Goal: Check status: Check status

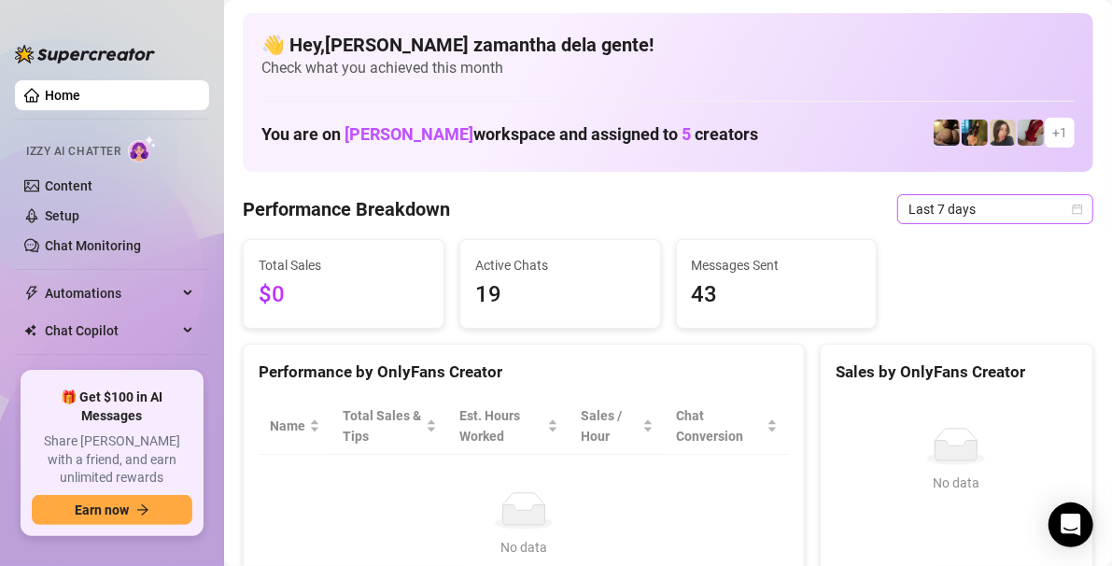
click at [908, 212] on span "Last 7 days" at bounding box center [995, 209] width 174 height 28
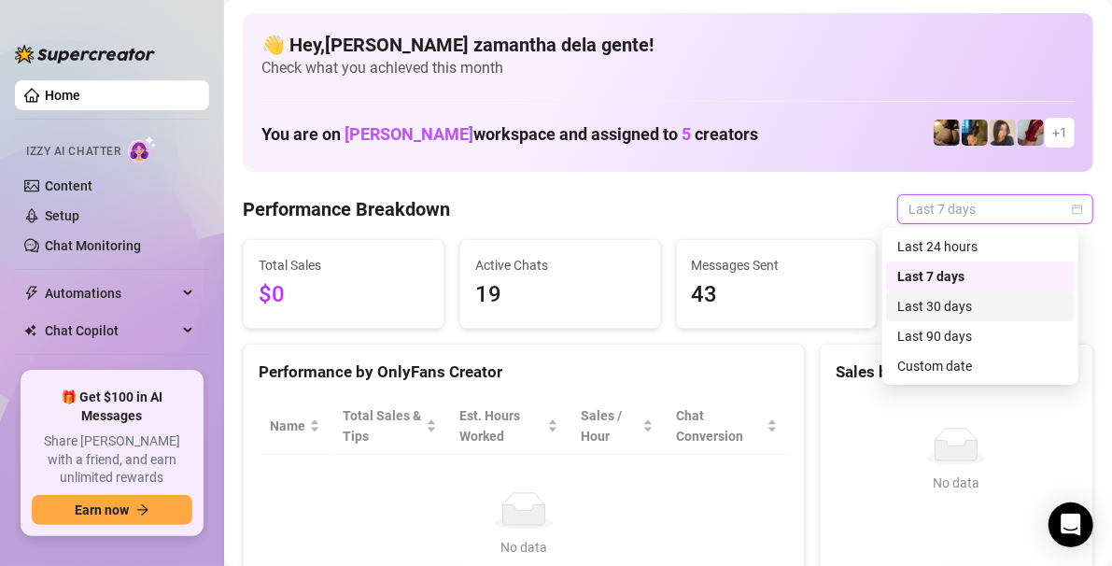
click at [920, 312] on div "Last 30 days" at bounding box center [980, 306] width 166 height 21
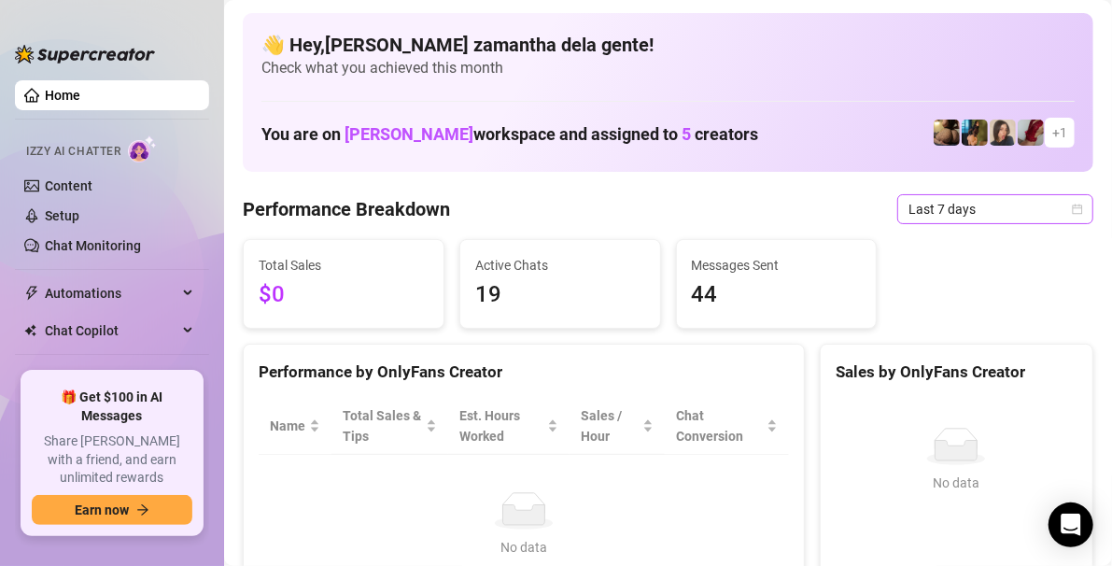
click at [917, 218] on span "Last 7 days" at bounding box center [995, 209] width 174 height 28
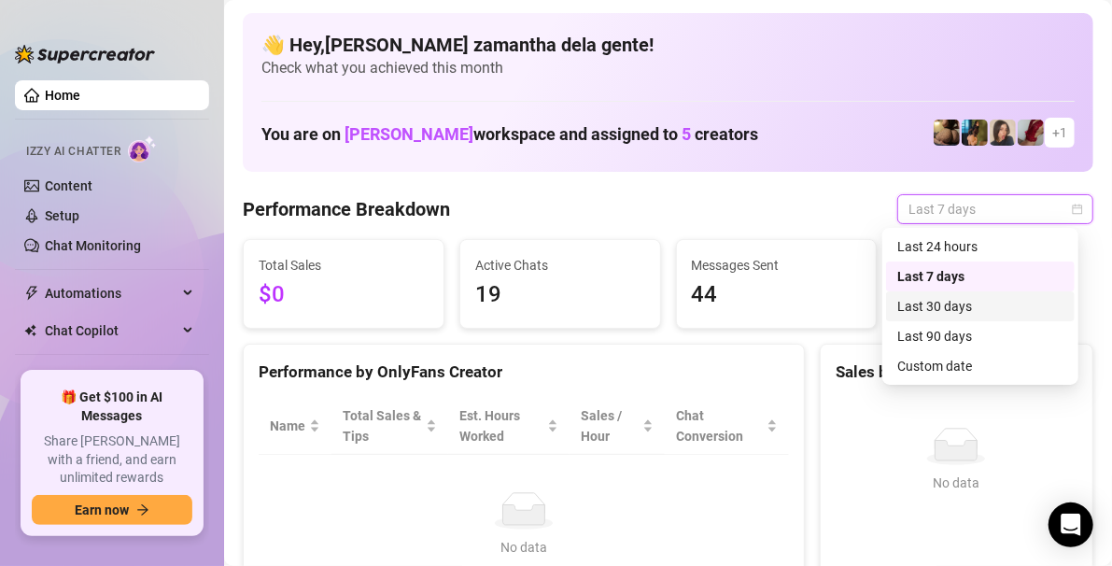
click at [951, 303] on div "Last 30 days" at bounding box center [980, 306] width 166 height 21
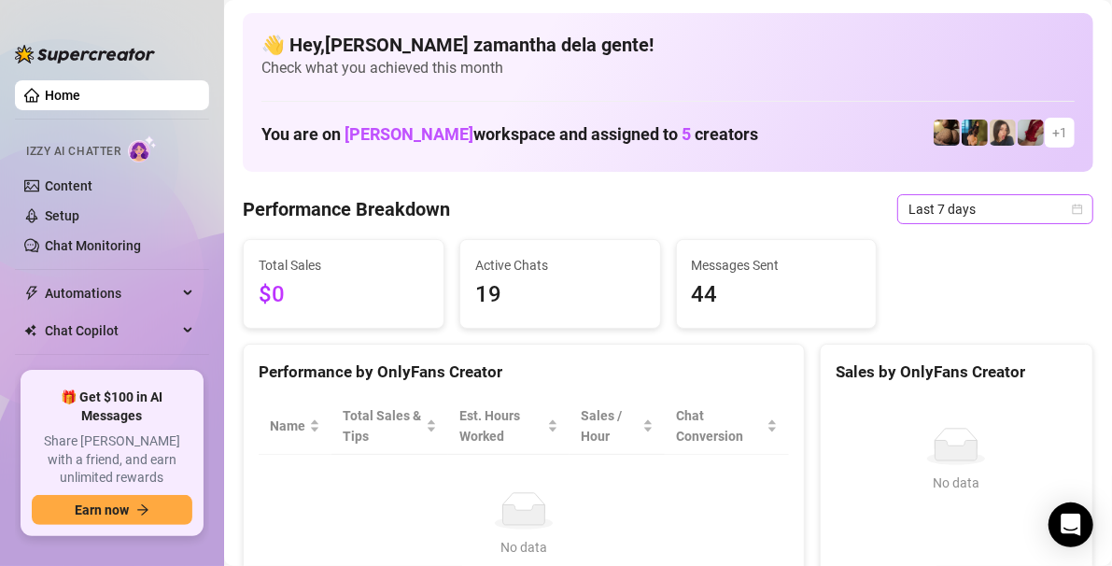
click at [914, 205] on span "Last 7 days" at bounding box center [995, 209] width 174 height 28
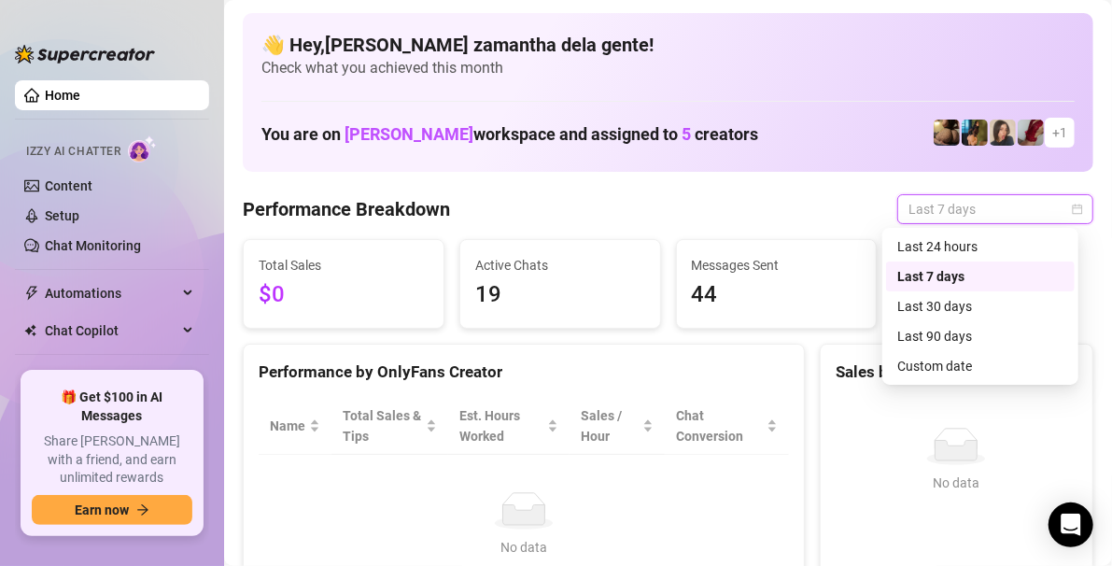
click at [908, 215] on span "Last 7 days" at bounding box center [995, 209] width 174 height 28
click at [940, 304] on div "Total Sales $0 Active Chats 19 Messages Sent 44" at bounding box center [667, 284] width 865 height 90
click at [928, 305] on div "Total Sales $0 Active Chats 19 Messages Sent 44" at bounding box center [667, 284] width 865 height 90
click at [914, 215] on span "Last 7 days" at bounding box center [995, 209] width 174 height 28
click at [915, 303] on div "Last 30 days" at bounding box center [980, 306] width 166 height 21
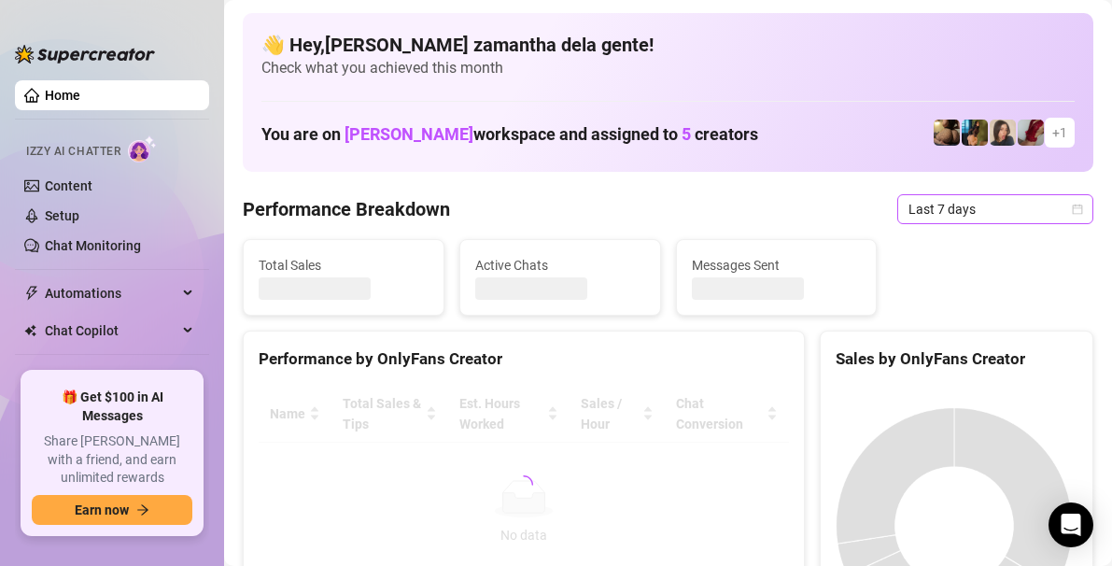
click at [931, 211] on span "Last 7 days" at bounding box center [995, 209] width 174 height 28
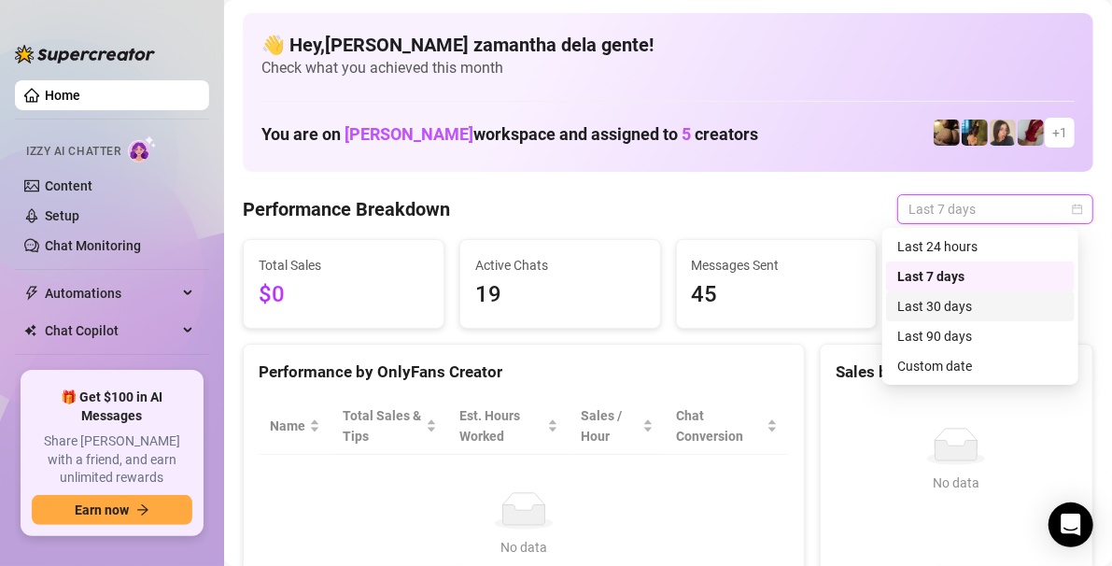
click at [938, 310] on div "Last 30 days" at bounding box center [980, 306] width 166 height 21
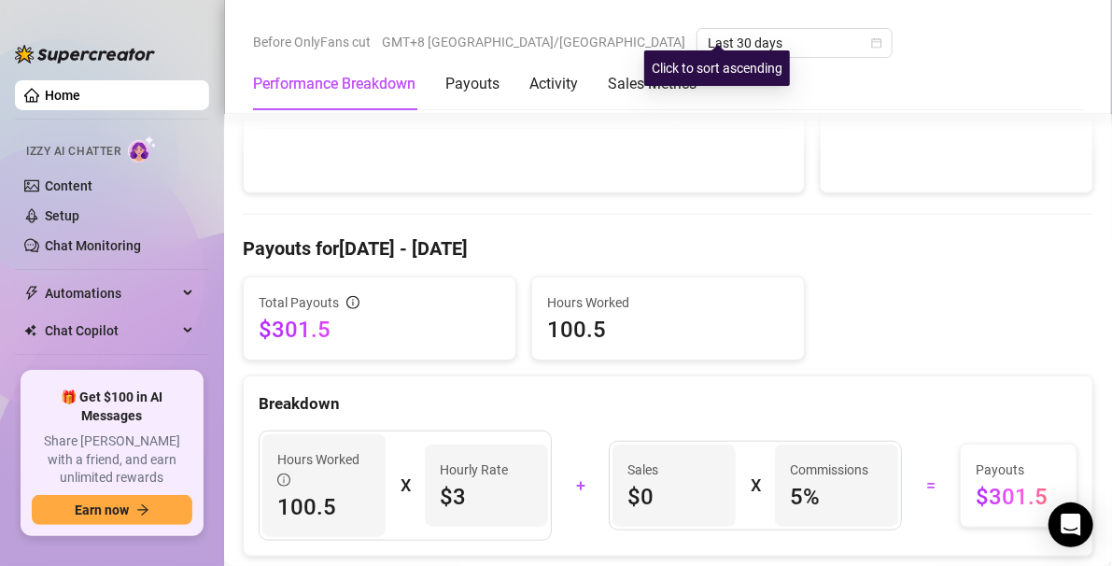
scroll to position [622, 0]
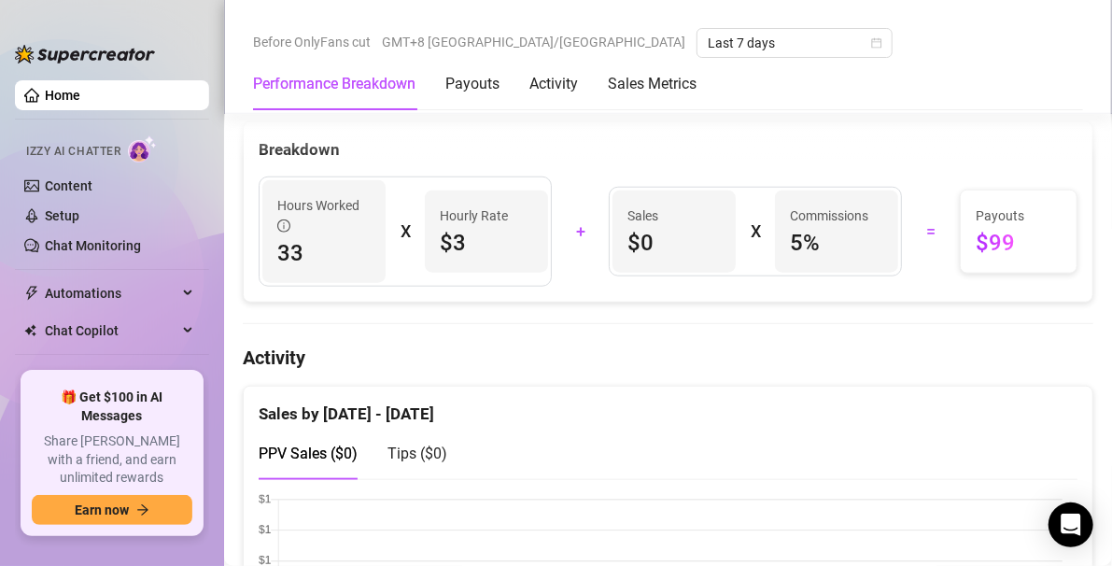
scroll to position [777, 0]
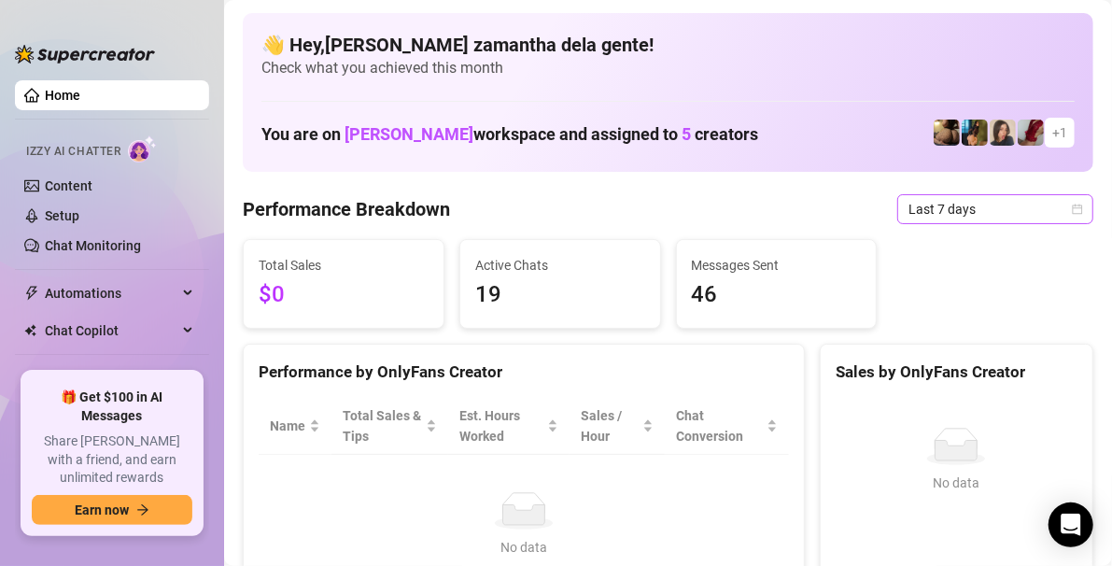
click at [924, 211] on span "Last 7 days" at bounding box center [995, 209] width 174 height 28
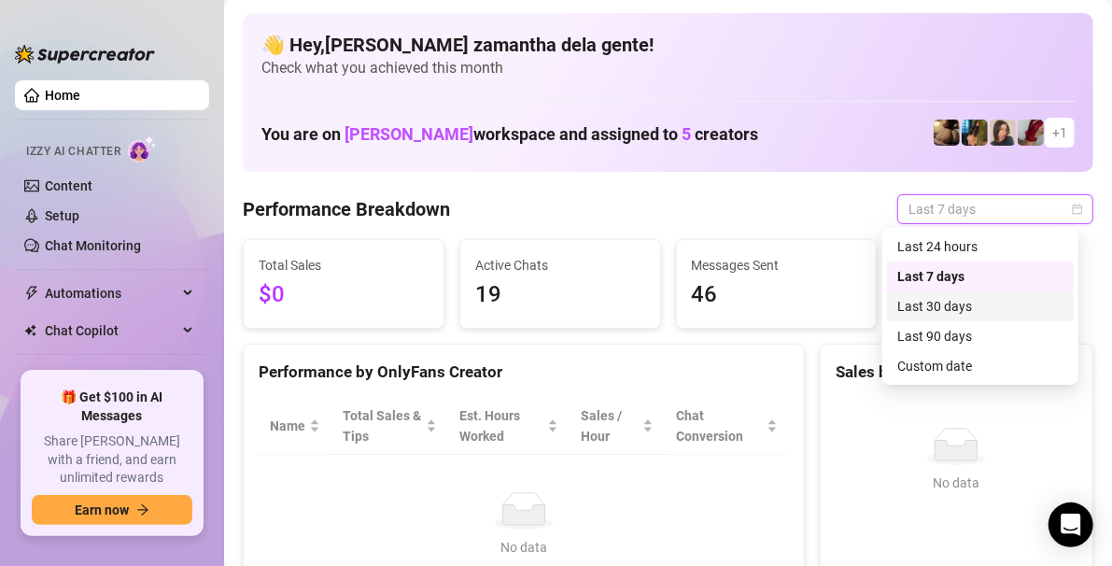
click at [936, 312] on div "Last 30 days" at bounding box center [980, 306] width 166 height 21
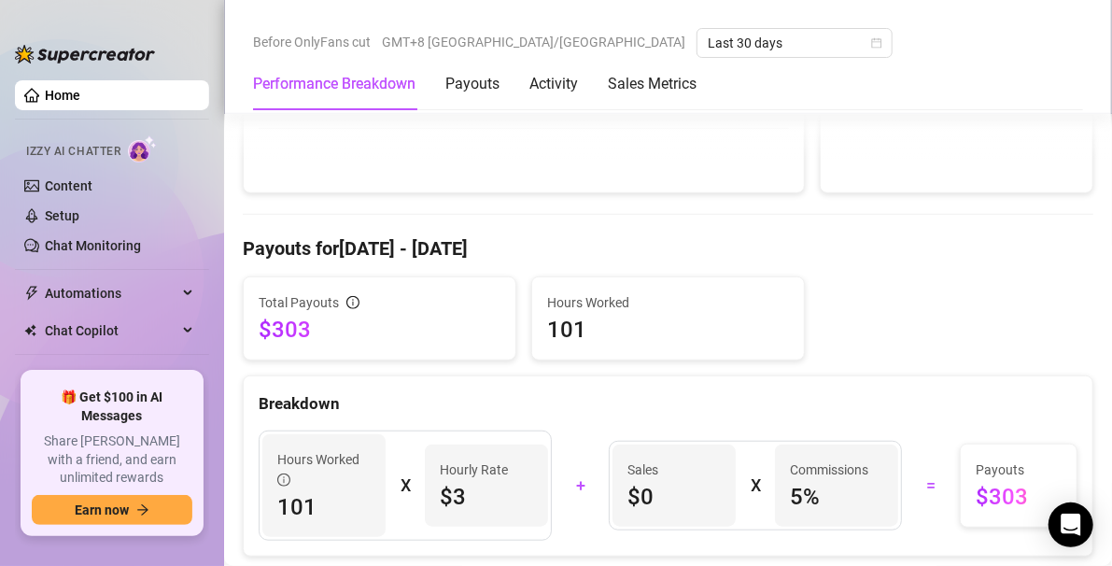
scroll to position [622, 0]
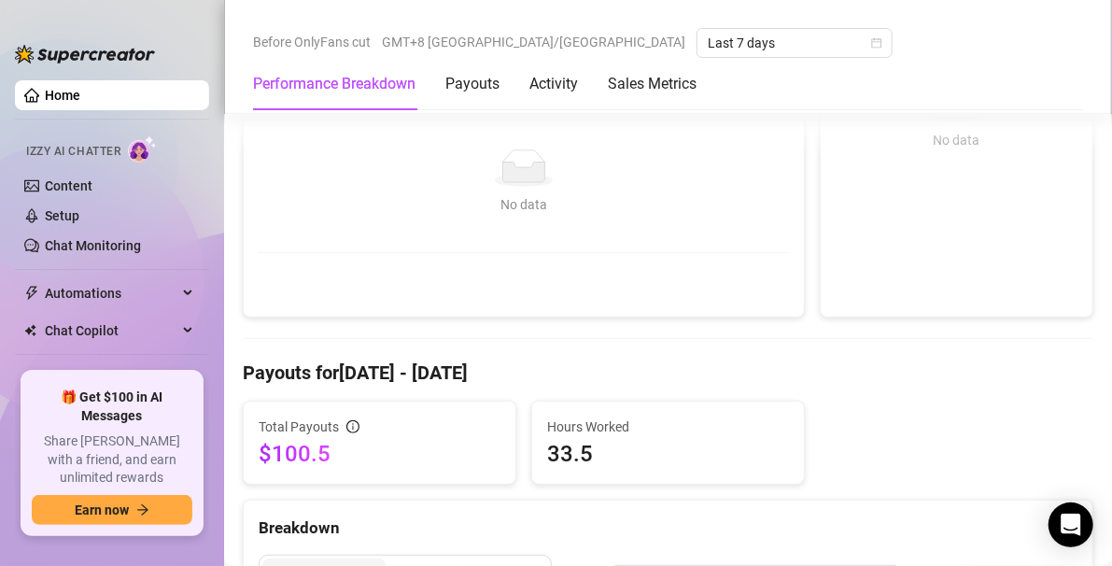
scroll to position [622, 0]
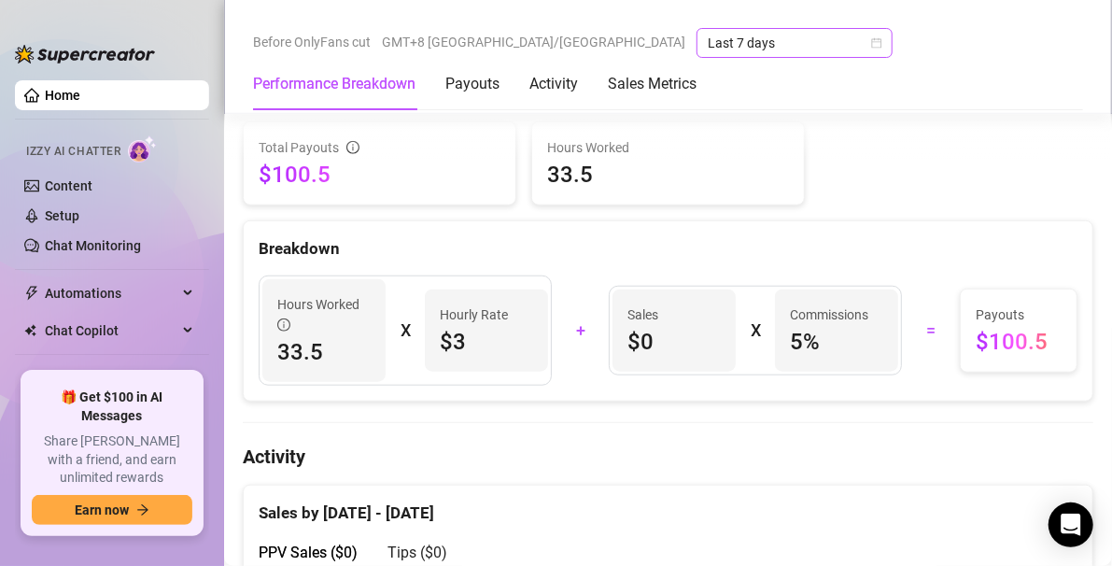
click at [707, 50] on span "Last 7 days" at bounding box center [794, 43] width 174 height 28
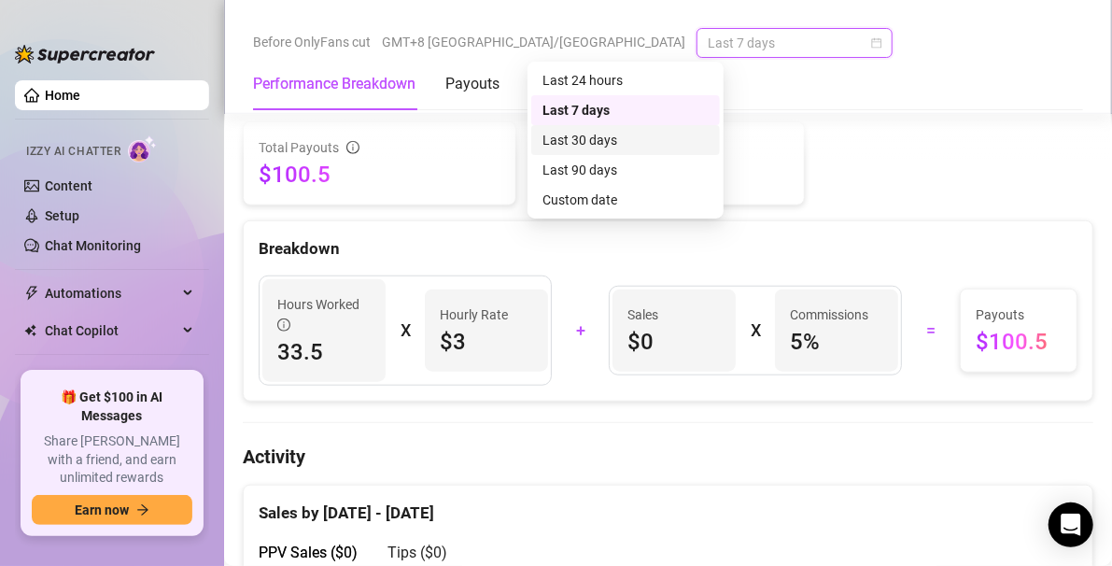
click at [573, 141] on div "Last 30 days" at bounding box center [625, 140] width 166 height 21
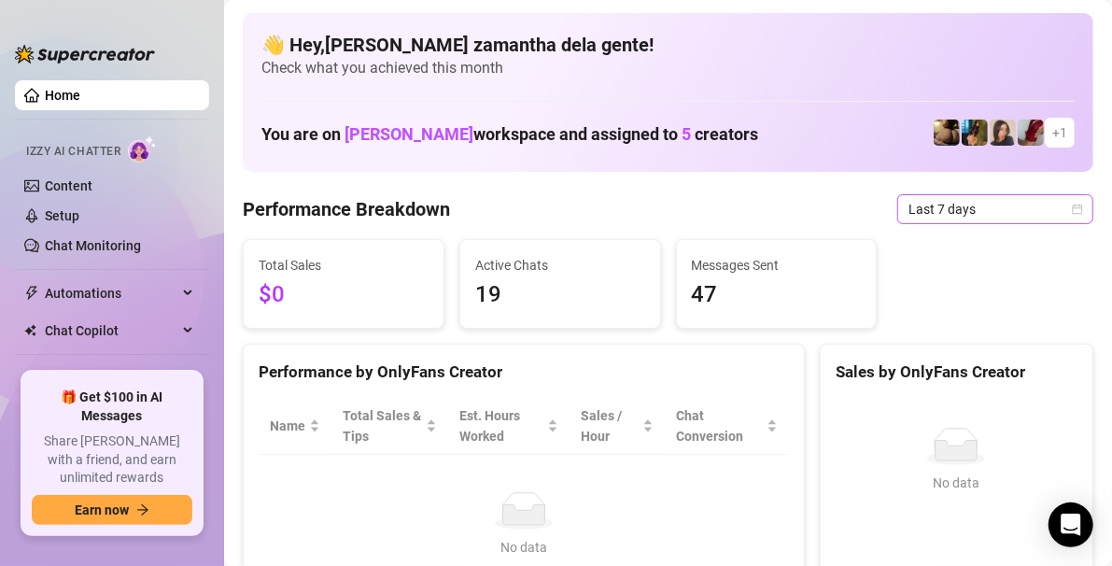
click at [975, 215] on span "Last 7 days" at bounding box center [995, 209] width 174 height 28
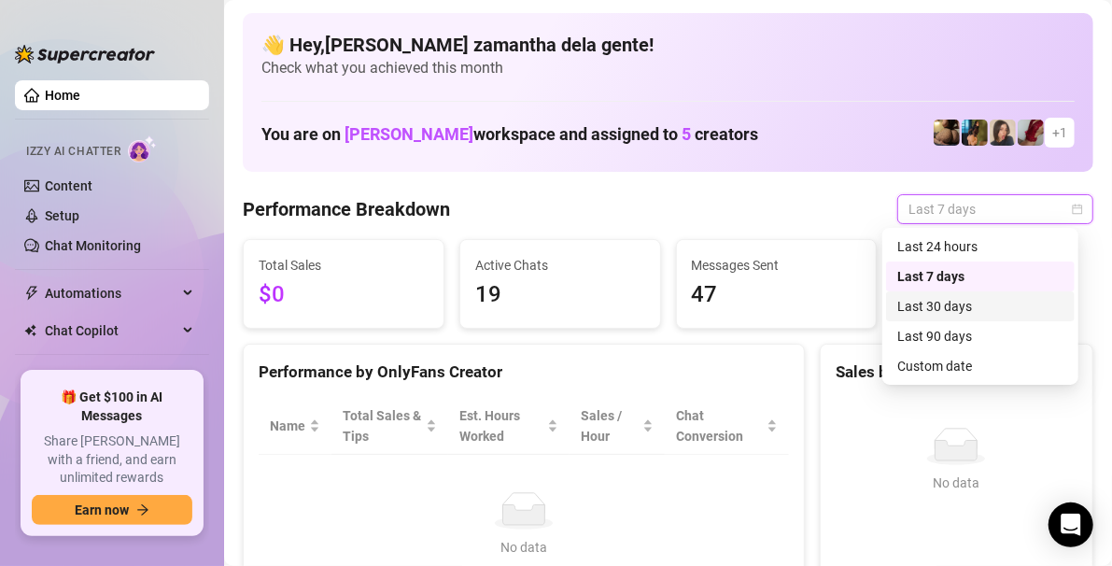
click at [970, 296] on div "Last 30 days" at bounding box center [980, 306] width 166 height 21
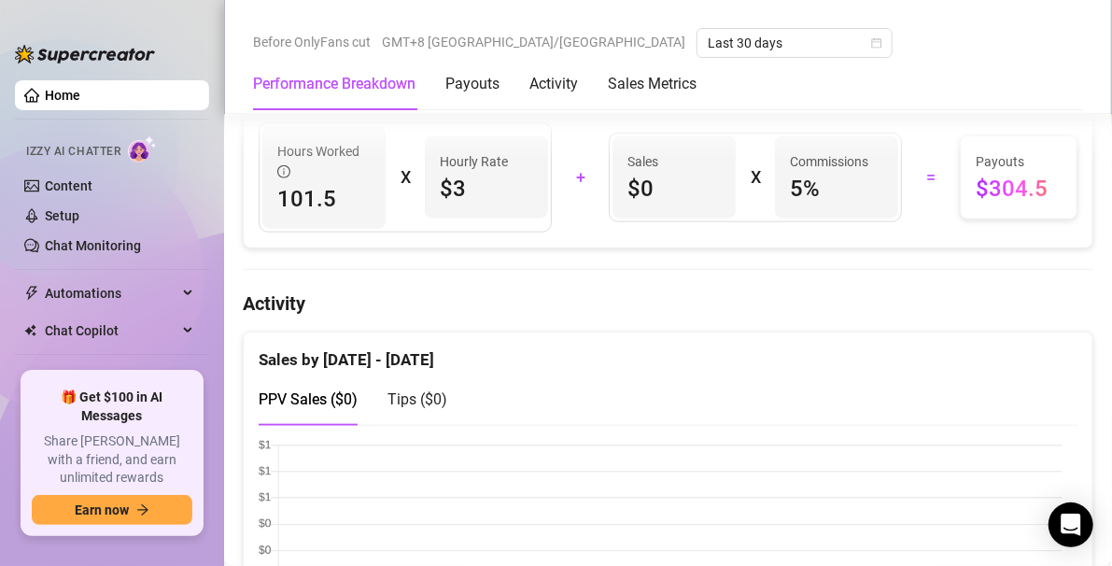
scroll to position [777, 0]
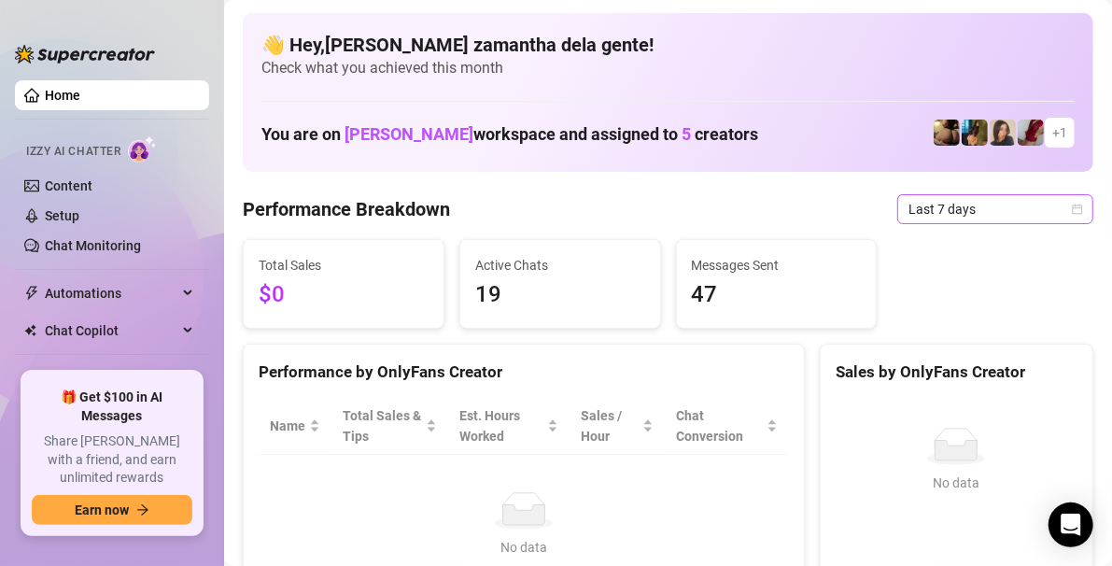
click at [908, 206] on span "Last 7 days" at bounding box center [995, 209] width 174 height 28
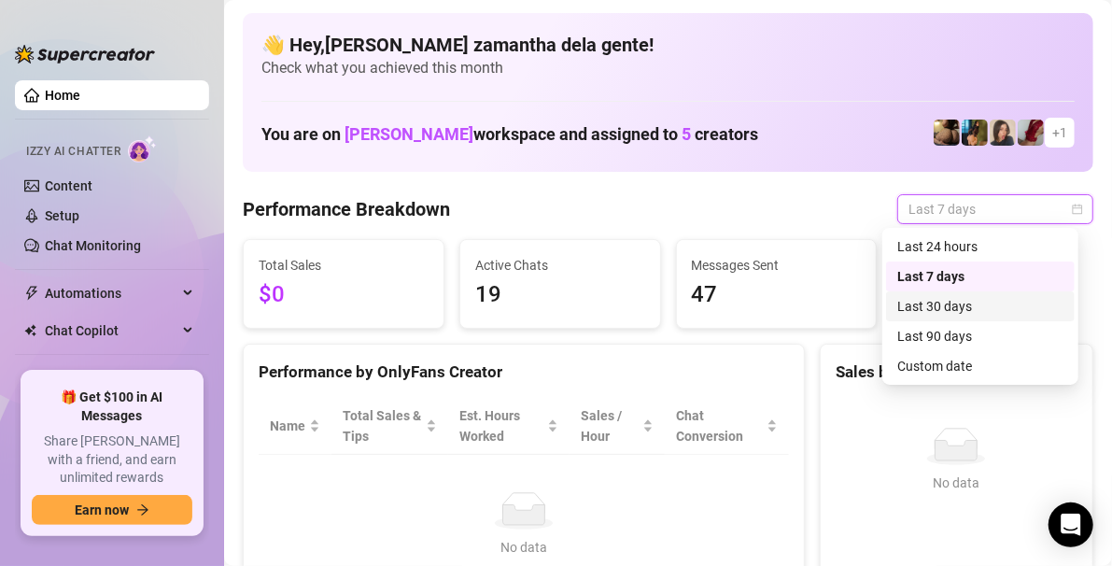
click at [941, 314] on div "Last 30 days" at bounding box center [980, 306] width 166 height 21
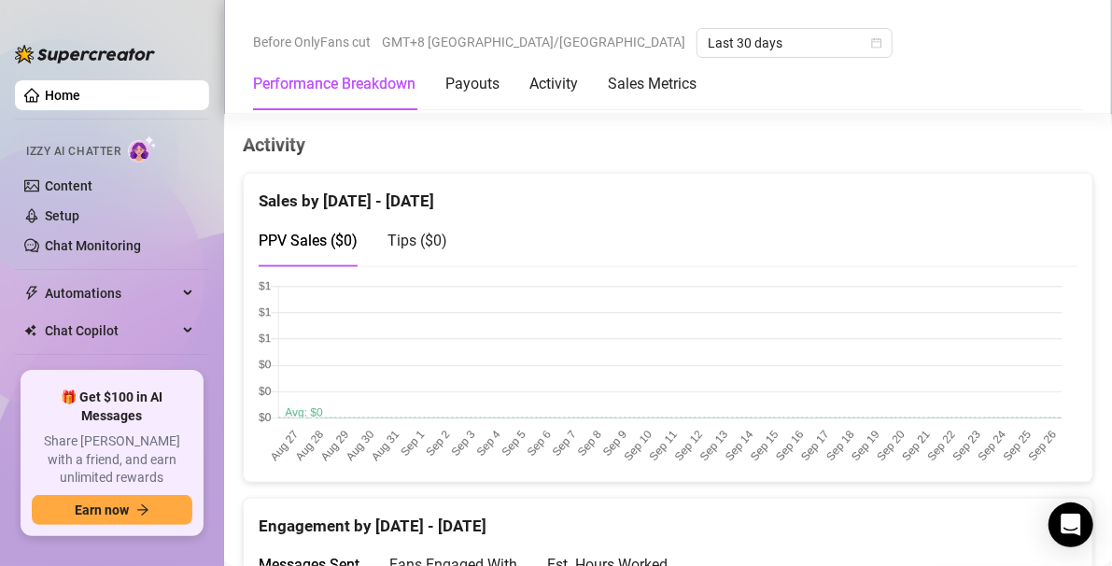
scroll to position [1244, 0]
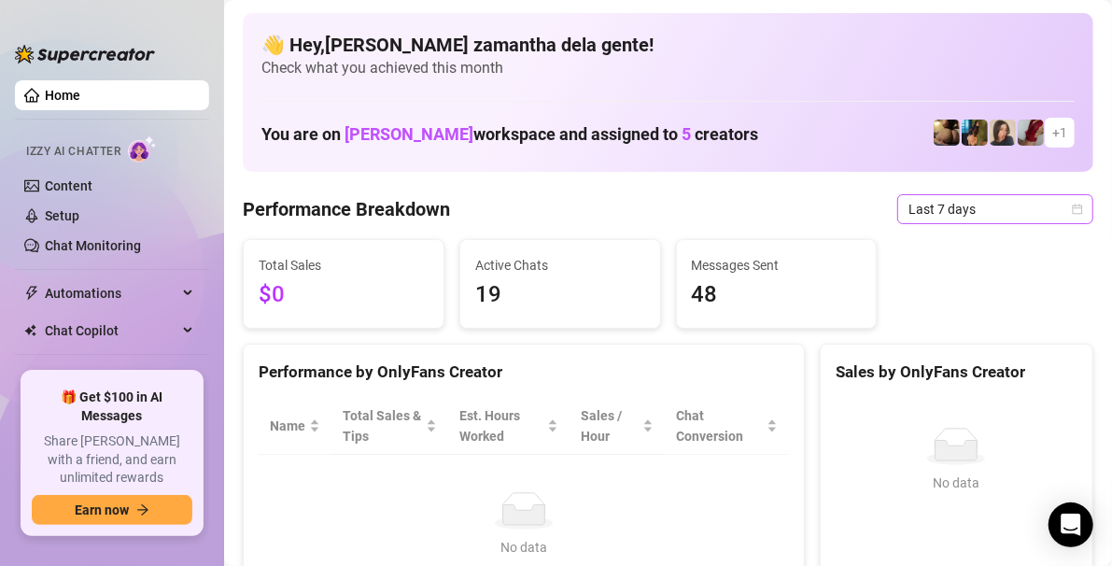
click at [958, 217] on span "Last 7 days" at bounding box center [995, 209] width 174 height 28
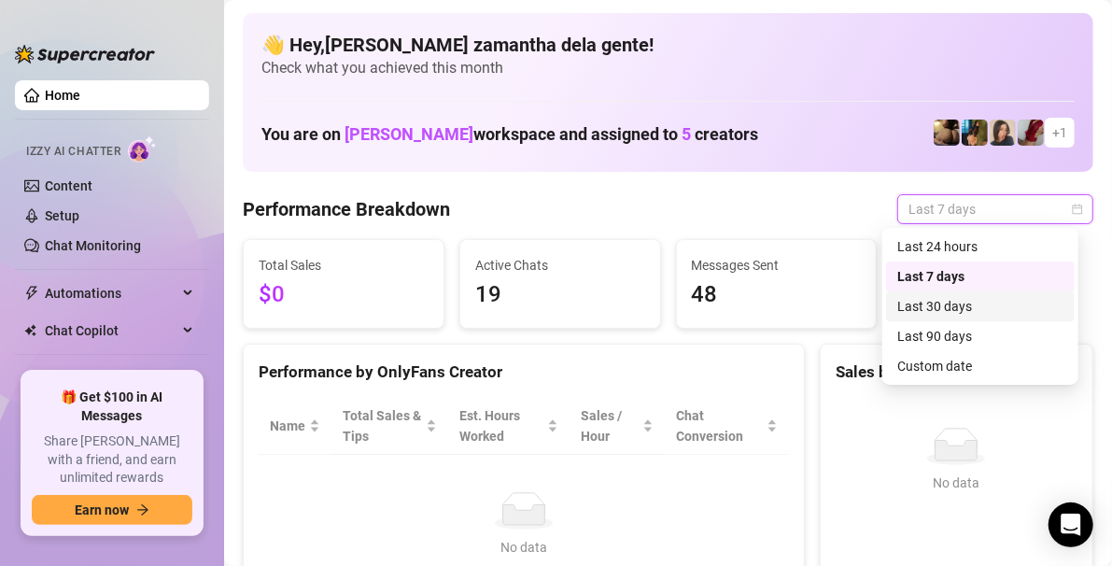
click at [949, 309] on div "Last 30 days" at bounding box center [980, 306] width 166 height 21
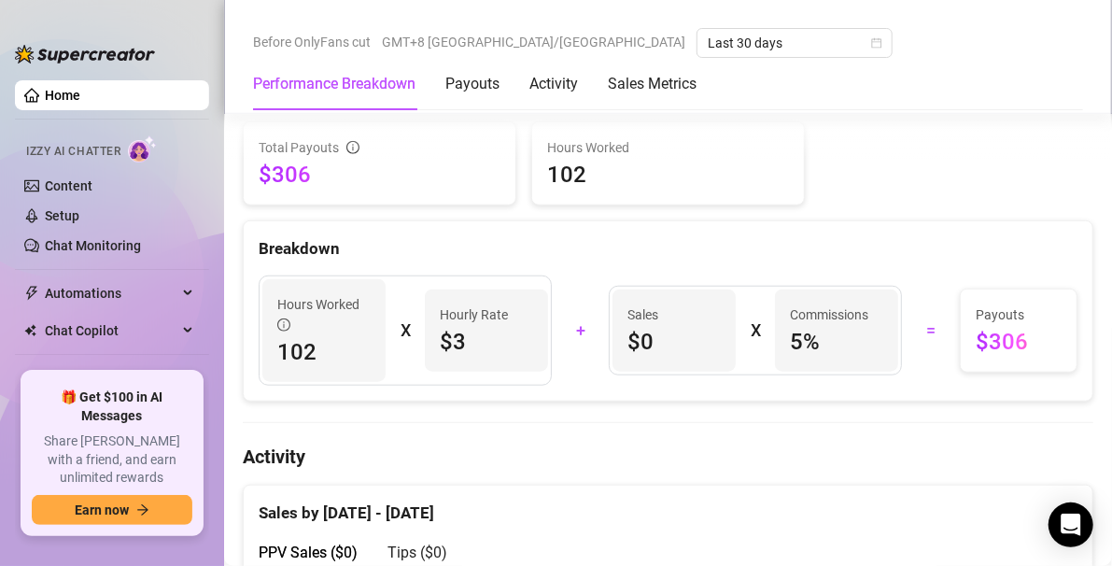
scroll to position [635, 0]
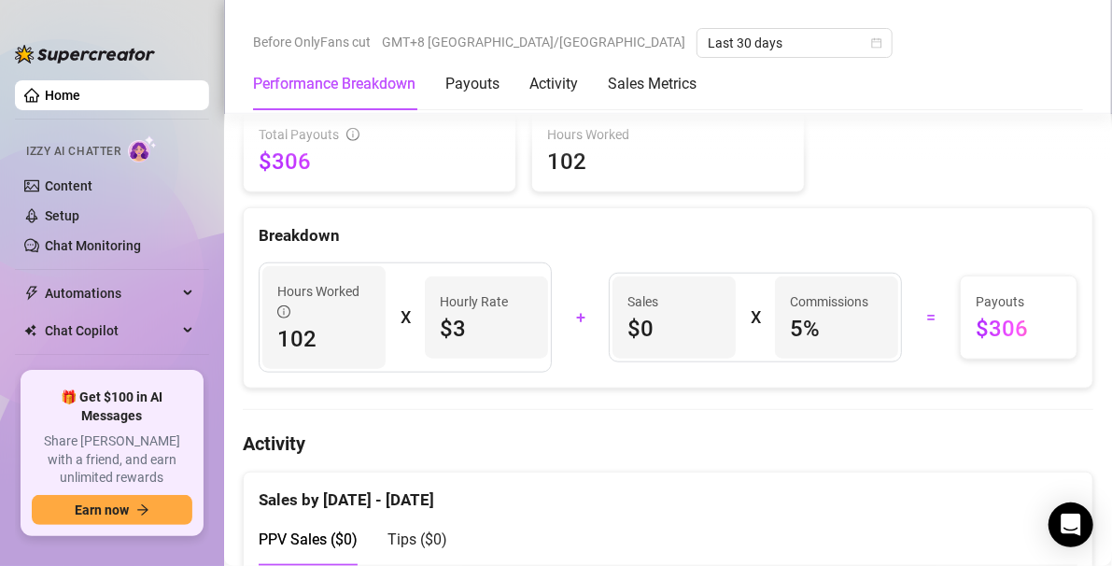
click at [80, 99] on link "Home" at bounding box center [62, 95] width 35 height 15
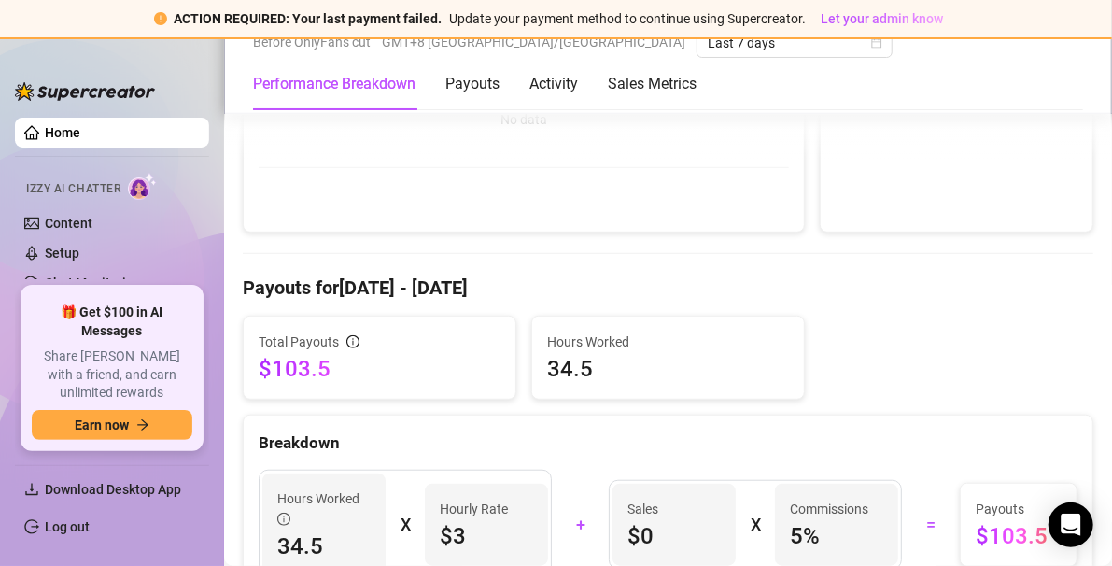
scroll to position [311, 0]
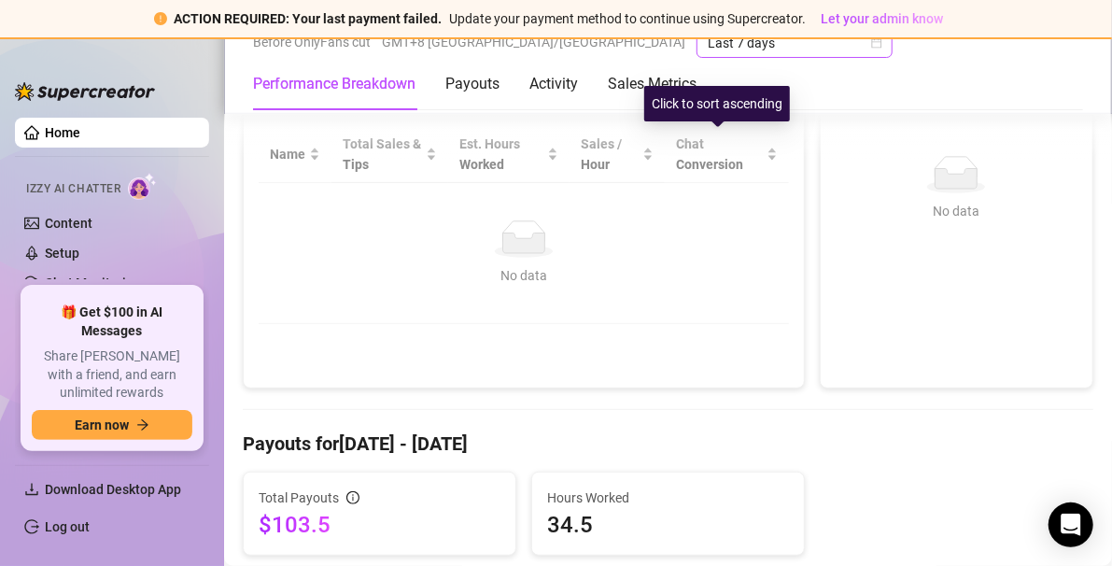
click at [707, 40] on span "Last 7 days" at bounding box center [794, 43] width 174 height 28
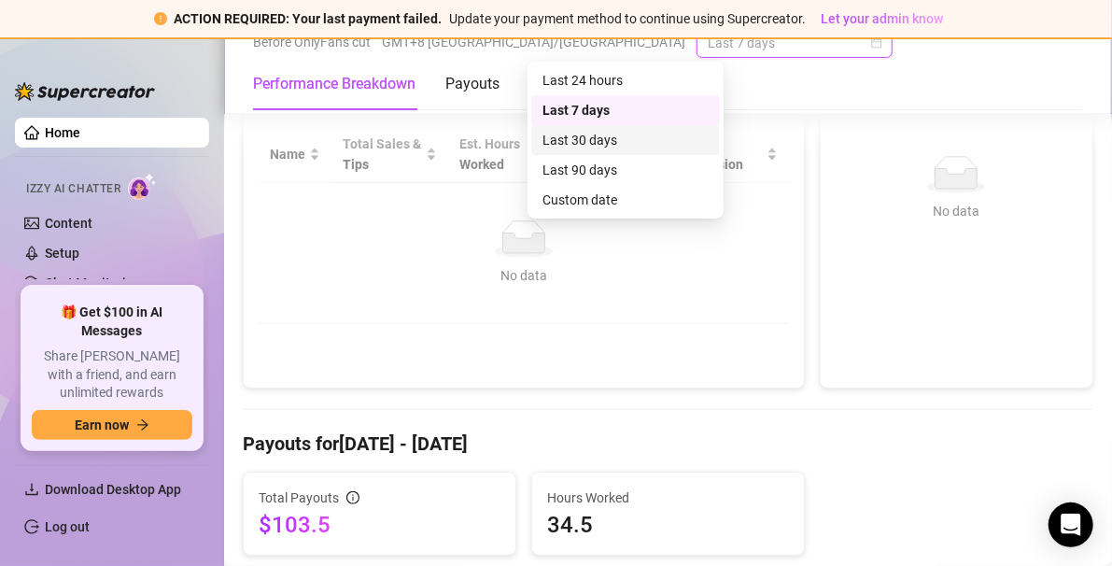
click at [613, 146] on div "Last 30 days" at bounding box center [625, 140] width 166 height 21
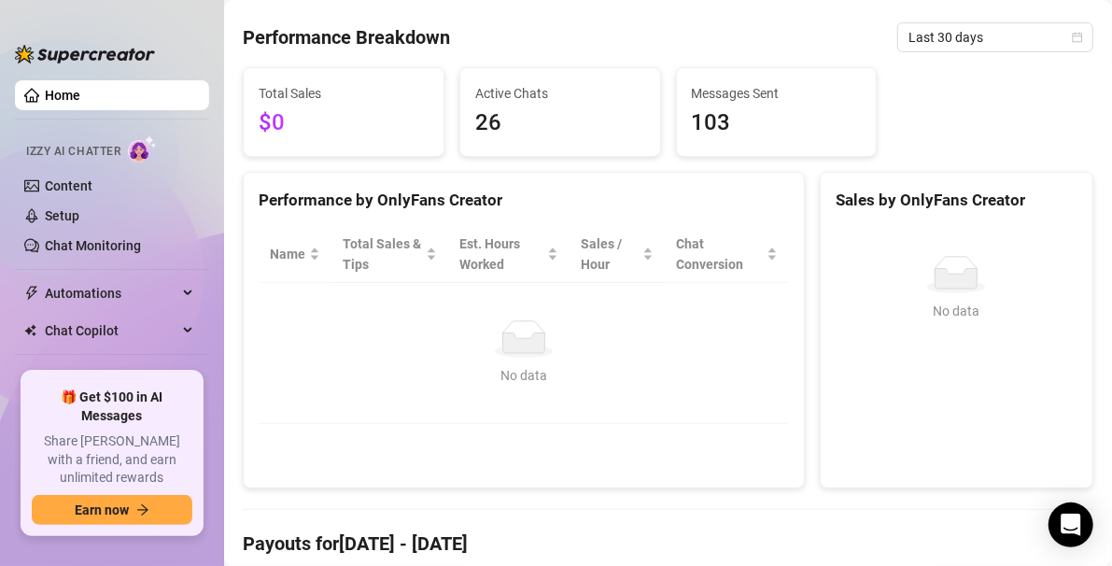
scroll to position [0, 0]
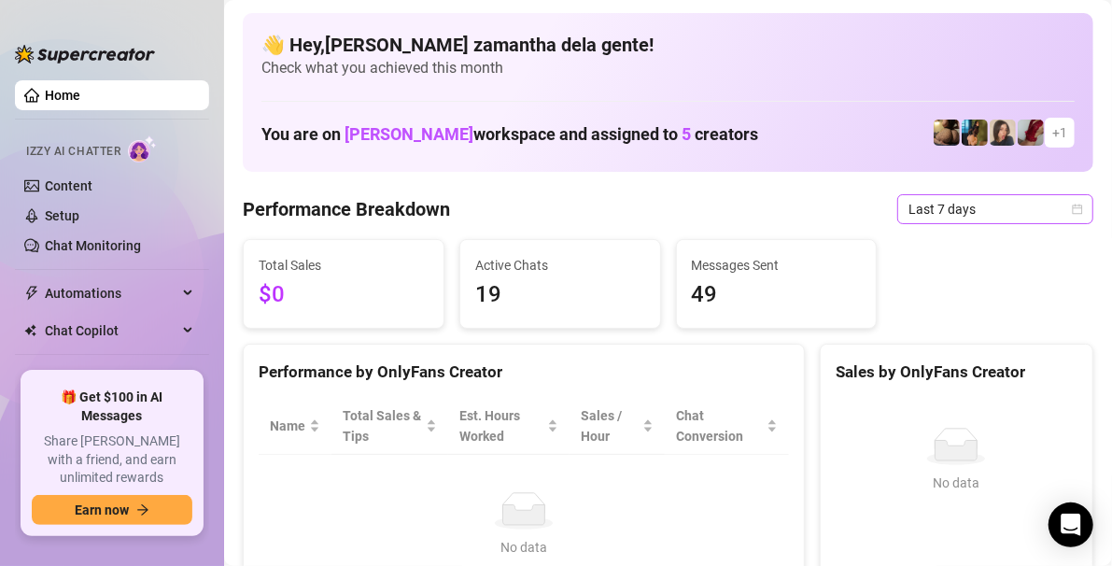
click at [908, 207] on span "Last 7 days" at bounding box center [995, 209] width 174 height 28
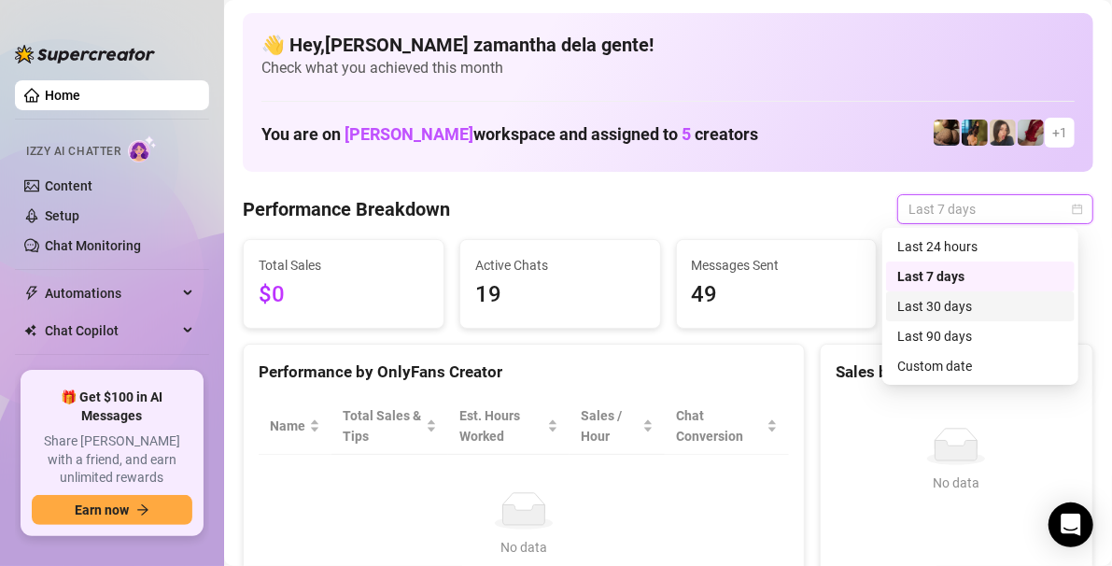
click at [931, 304] on div "Last 30 days" at bounding box center [980, 306] width 166 height 21
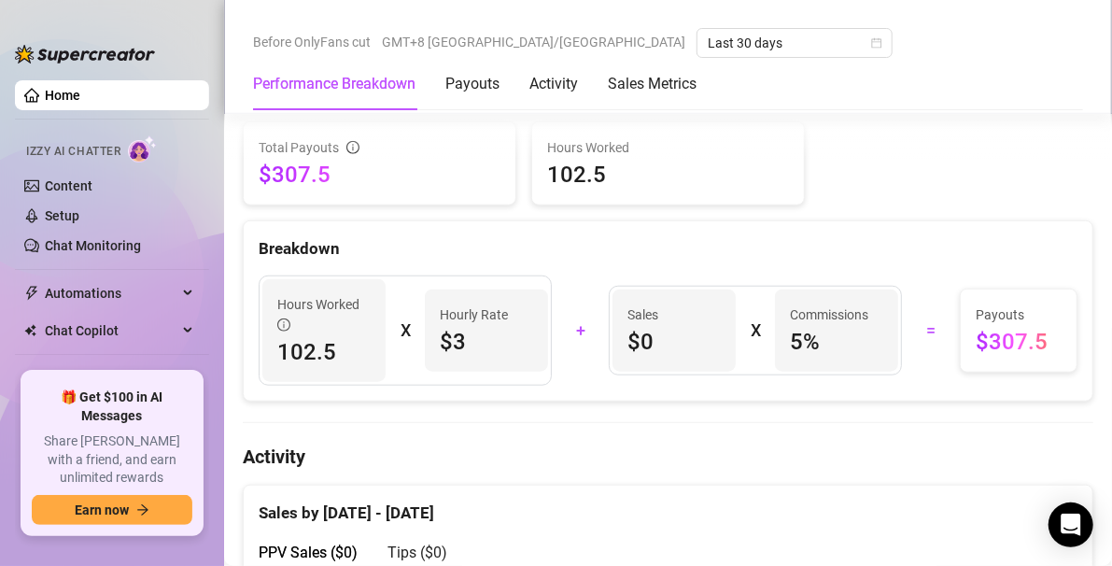
scroll to position [777, 0]
